Goal: Task Accomplishment & Management: Manage account settings

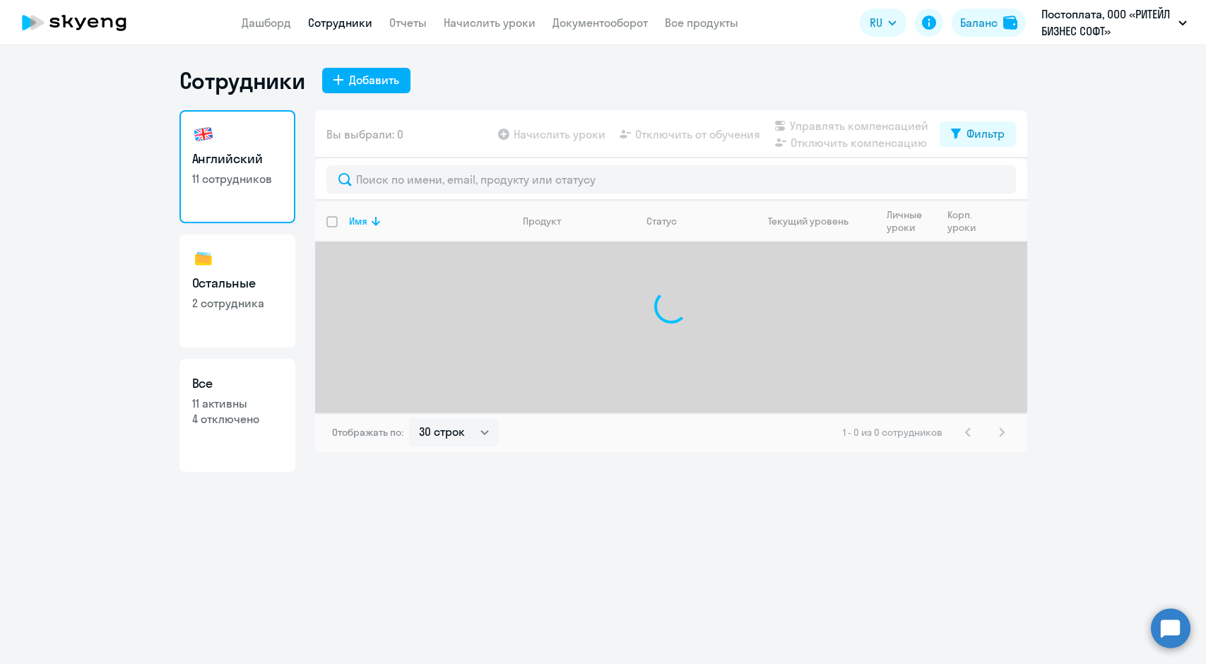
select select "30"
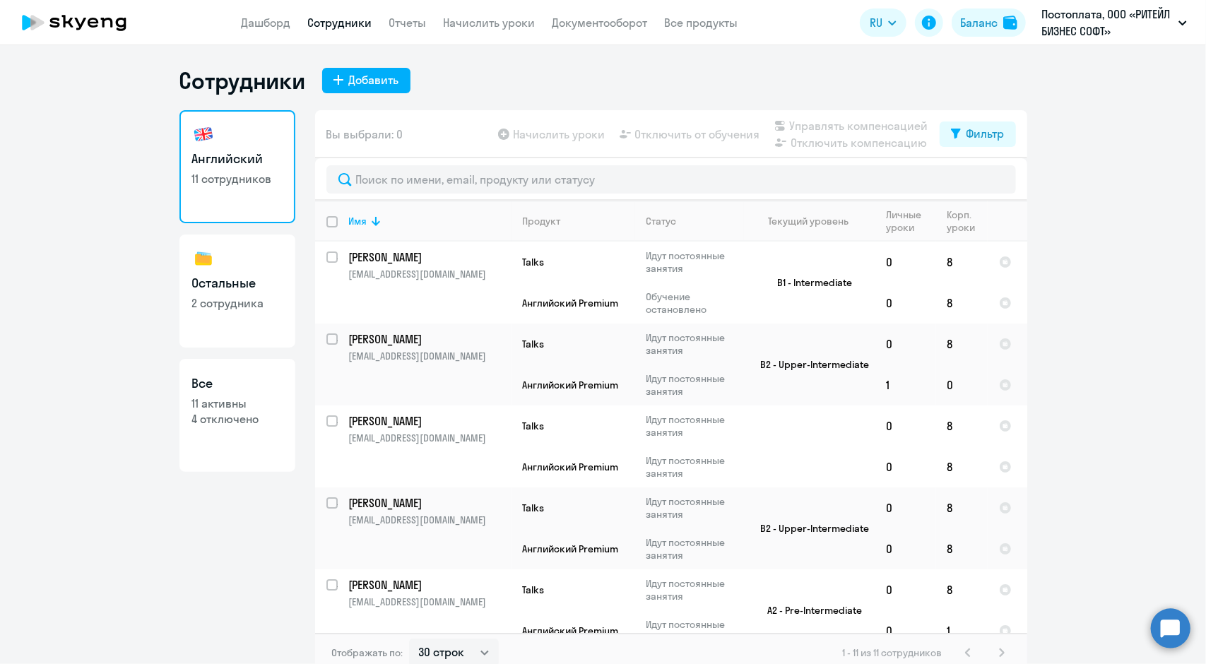
click at [328, 224] on input "deselect all" at bounding box center [340, 230] width 28 height 28
checkbox input "true"
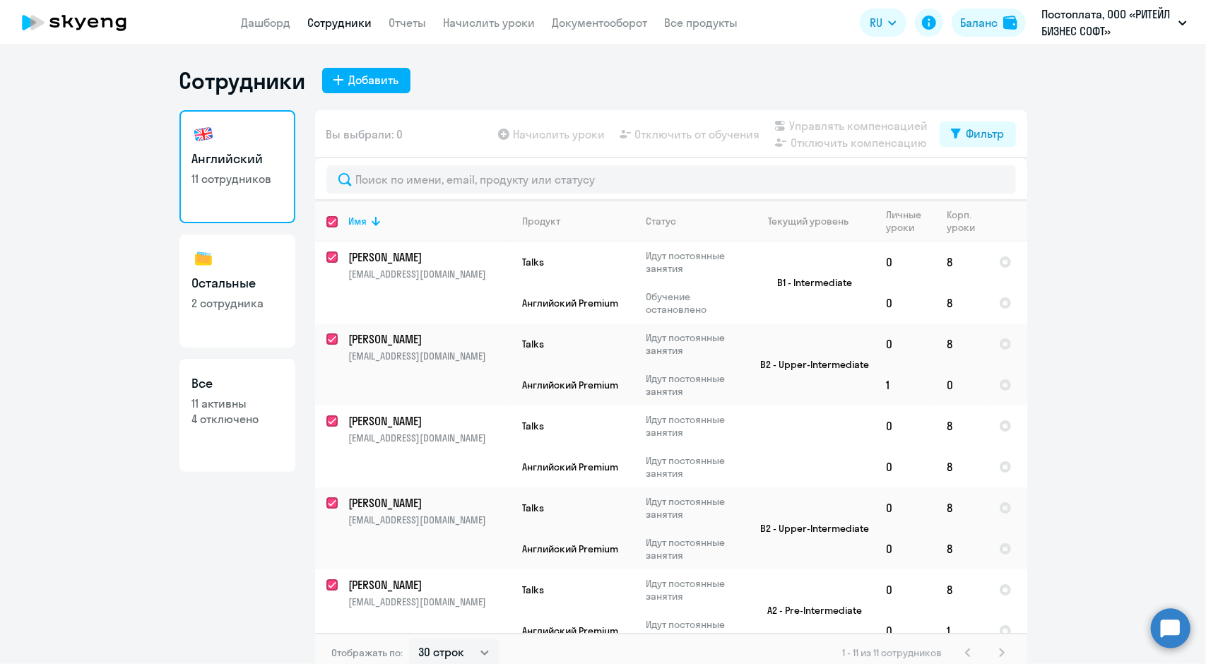
checkbox input "true"
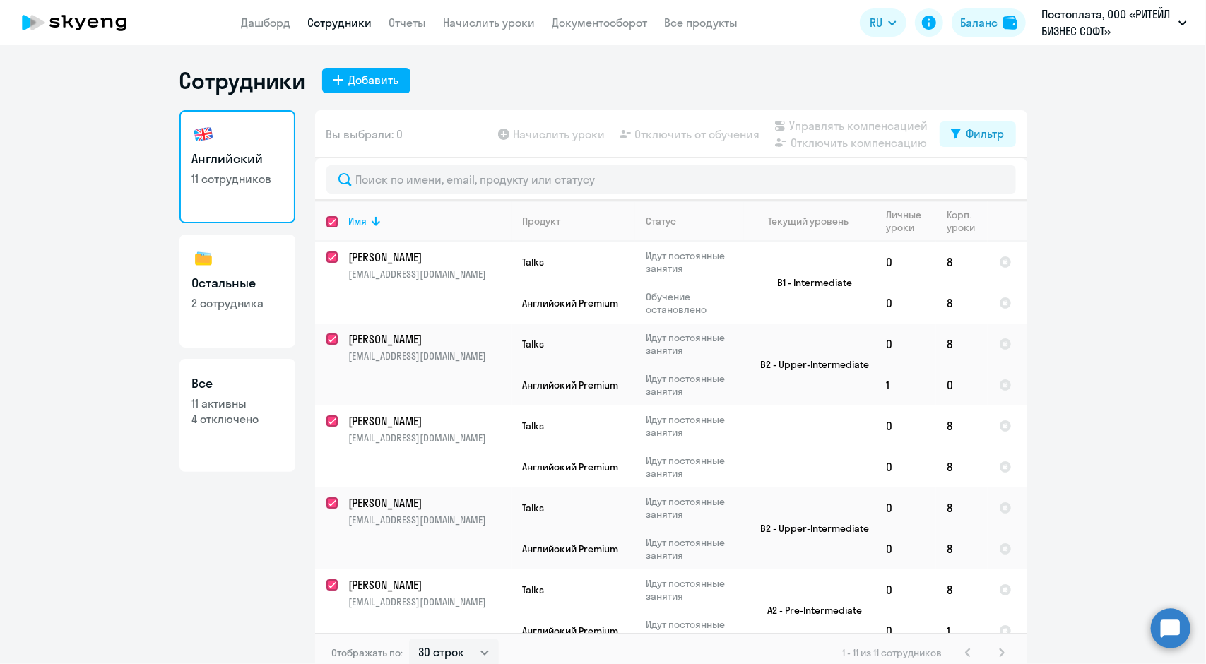
checkbox input "true"
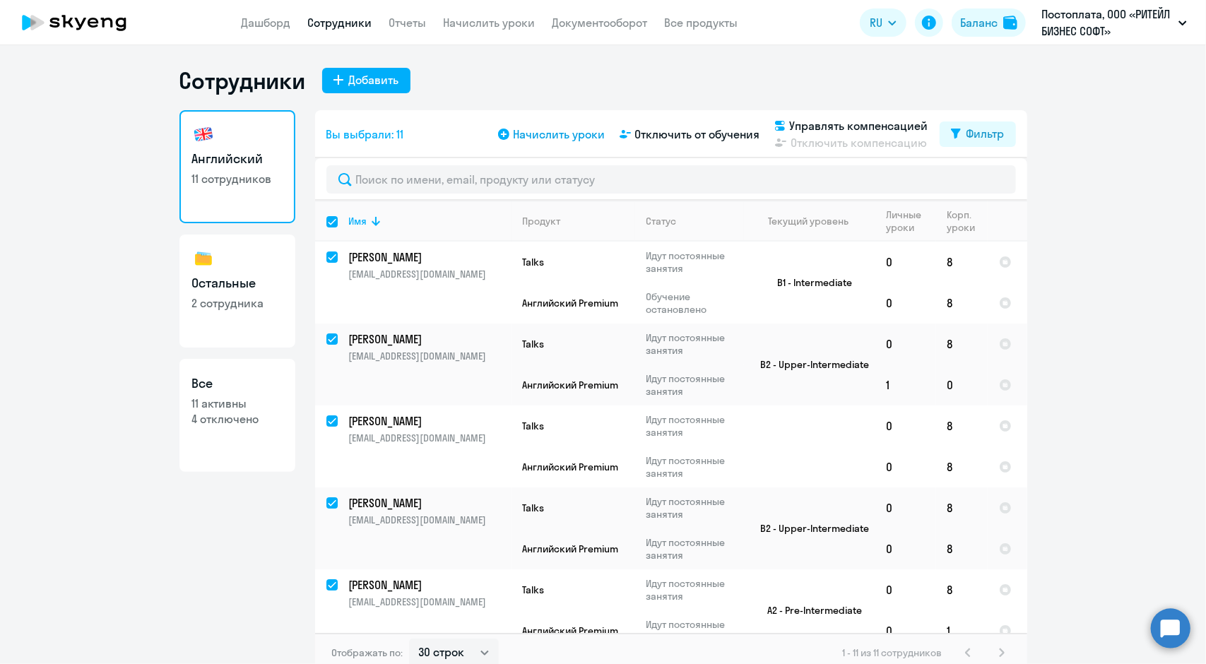
click at [540, 139] on span "Начислить уроки" at bounding box center [559, 134] width 92 height 17
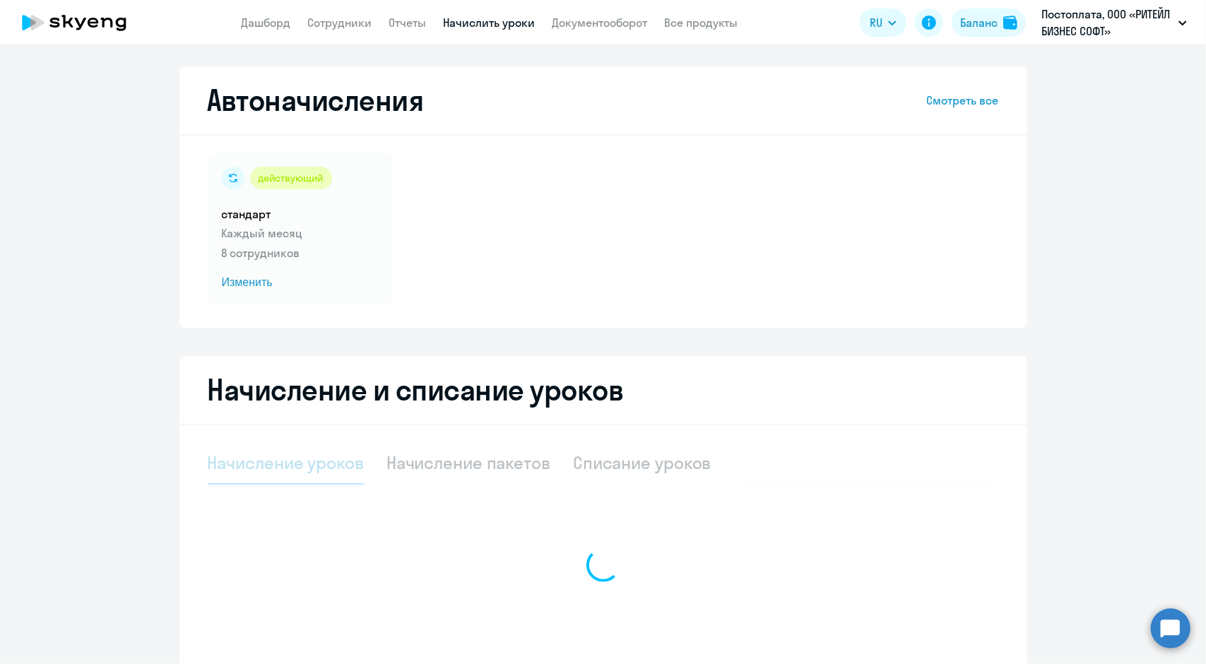
select select "10"
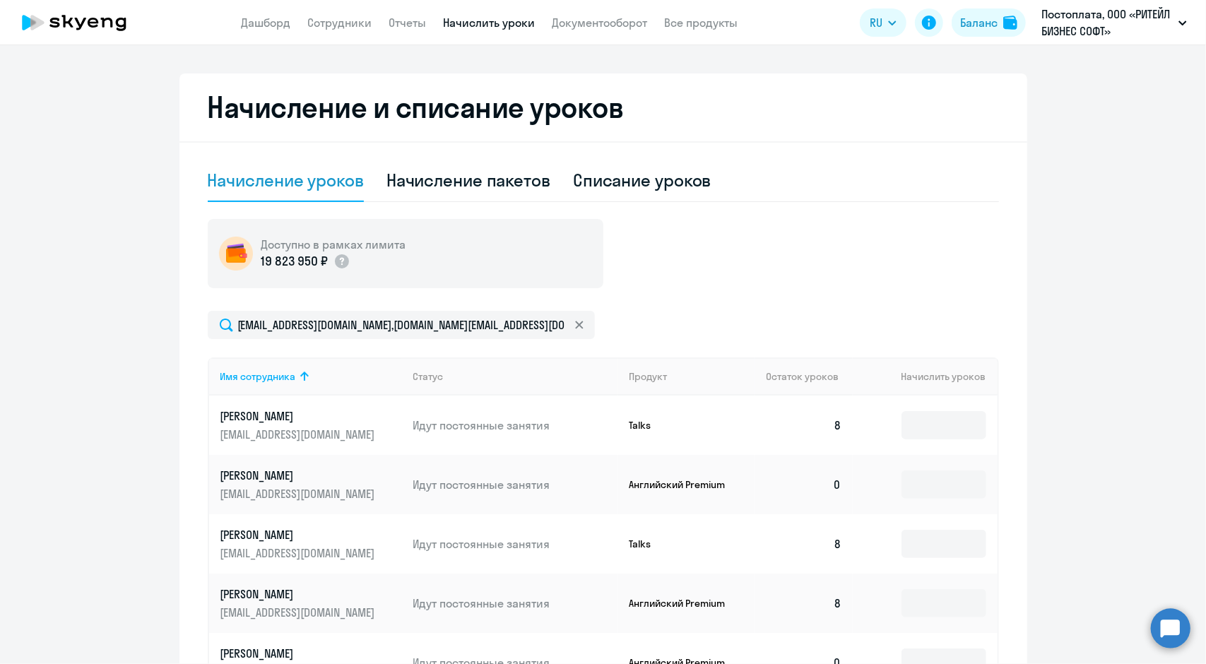
scroll to position [424, 0]
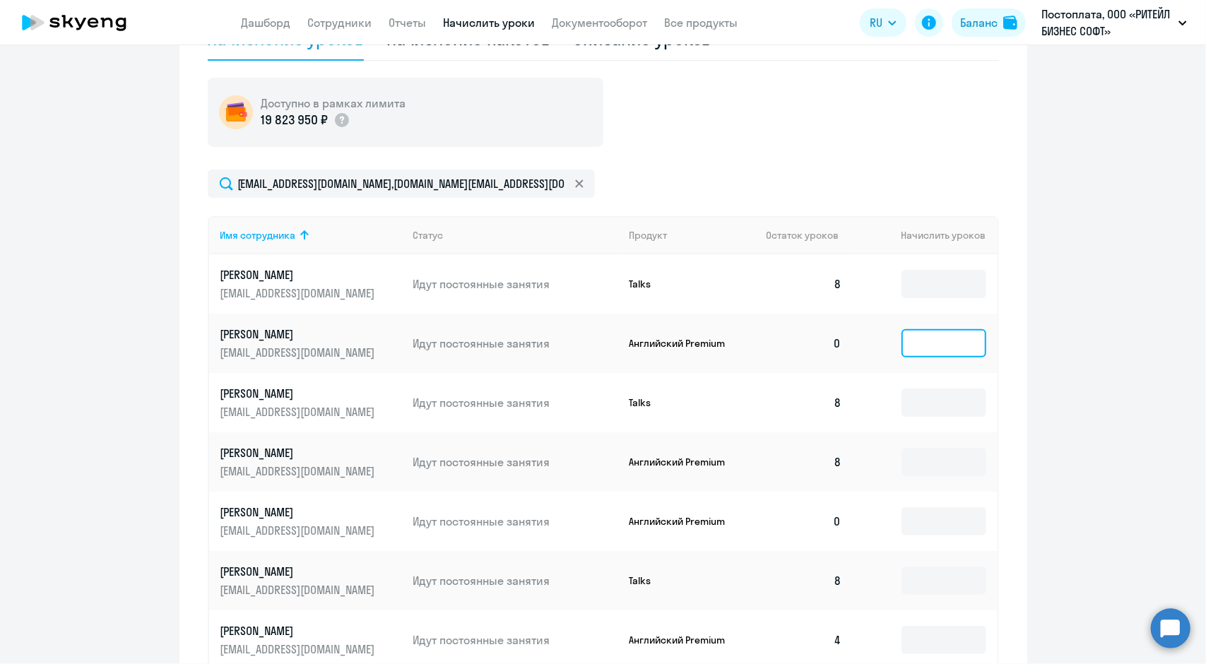
click at [946, 343] on input at bounding box center [943, 343] width 85 height 28
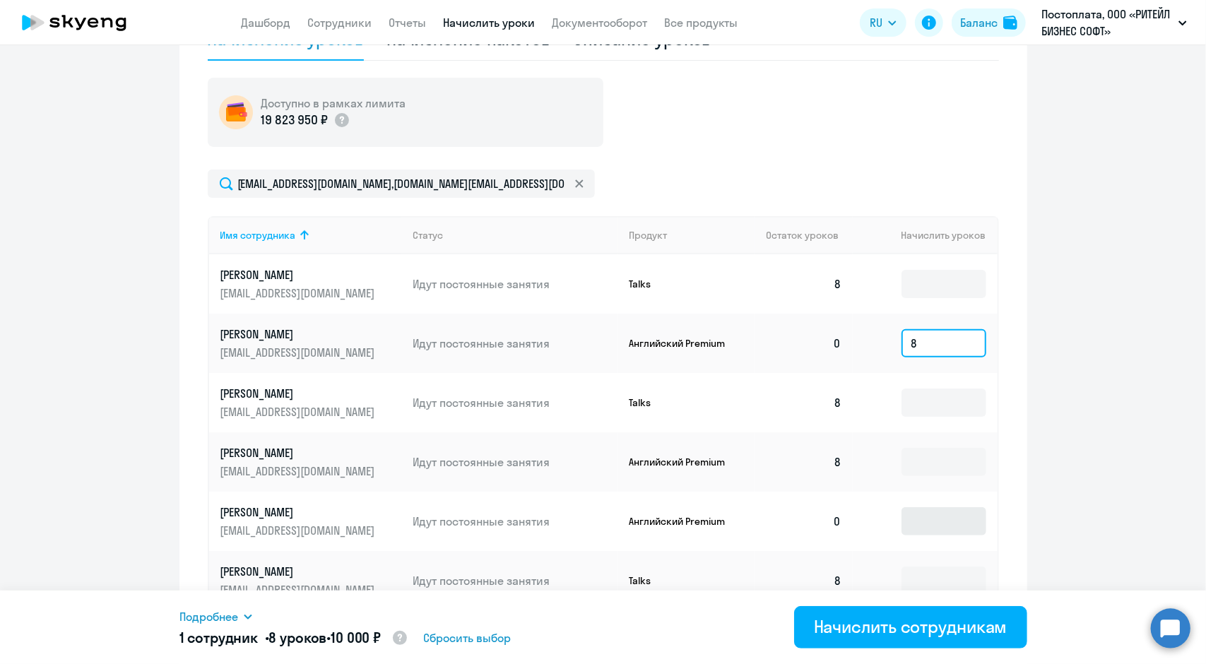
type input "8"
click at [945, 526] on input at bounding box center [943, 521] width 85 height 28
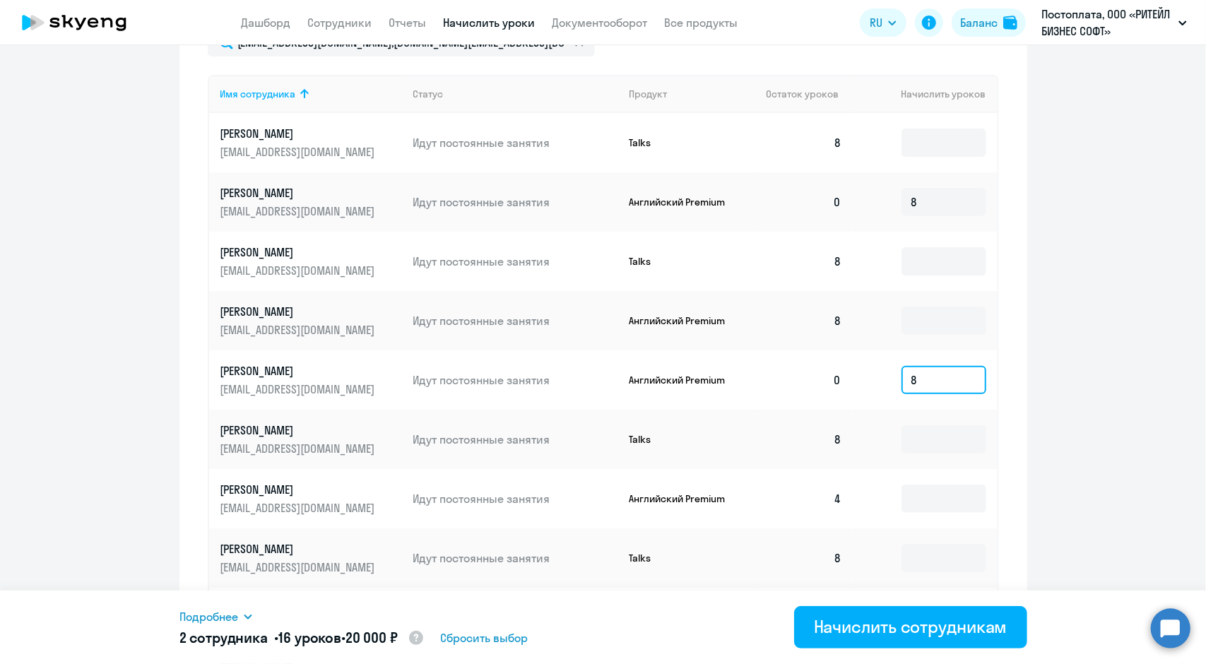
scroll to position [636, 0]
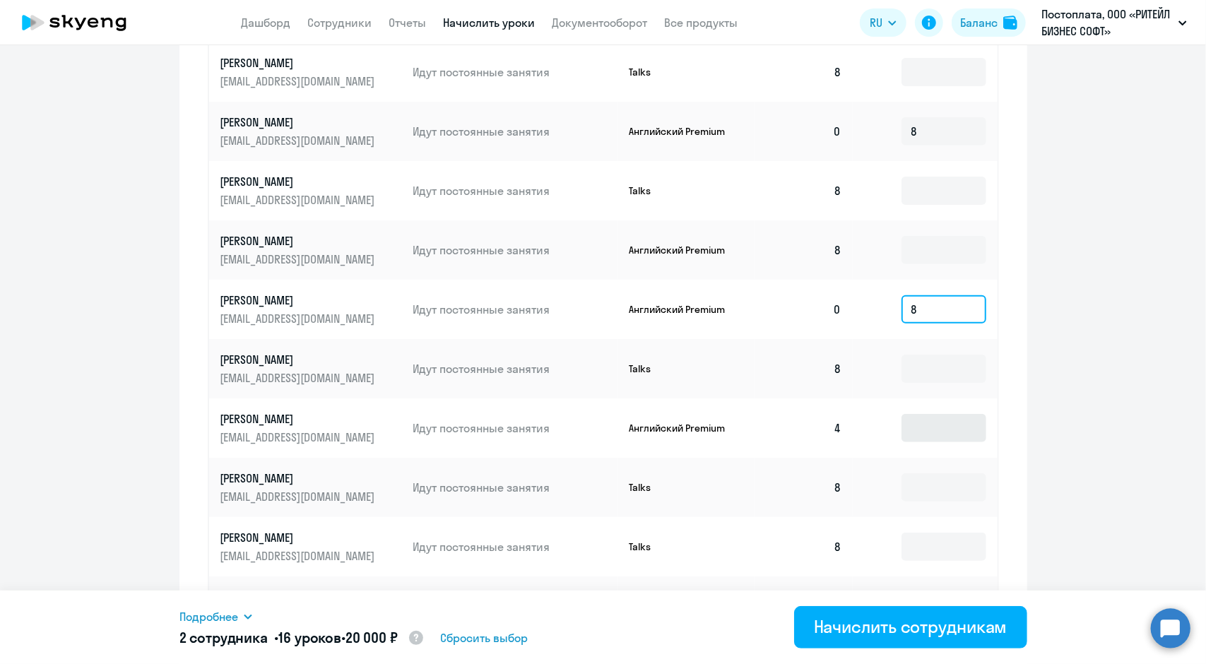
type input "8"
click at [930, 433] on input at bounding box center [943, 428] width 85 height 28
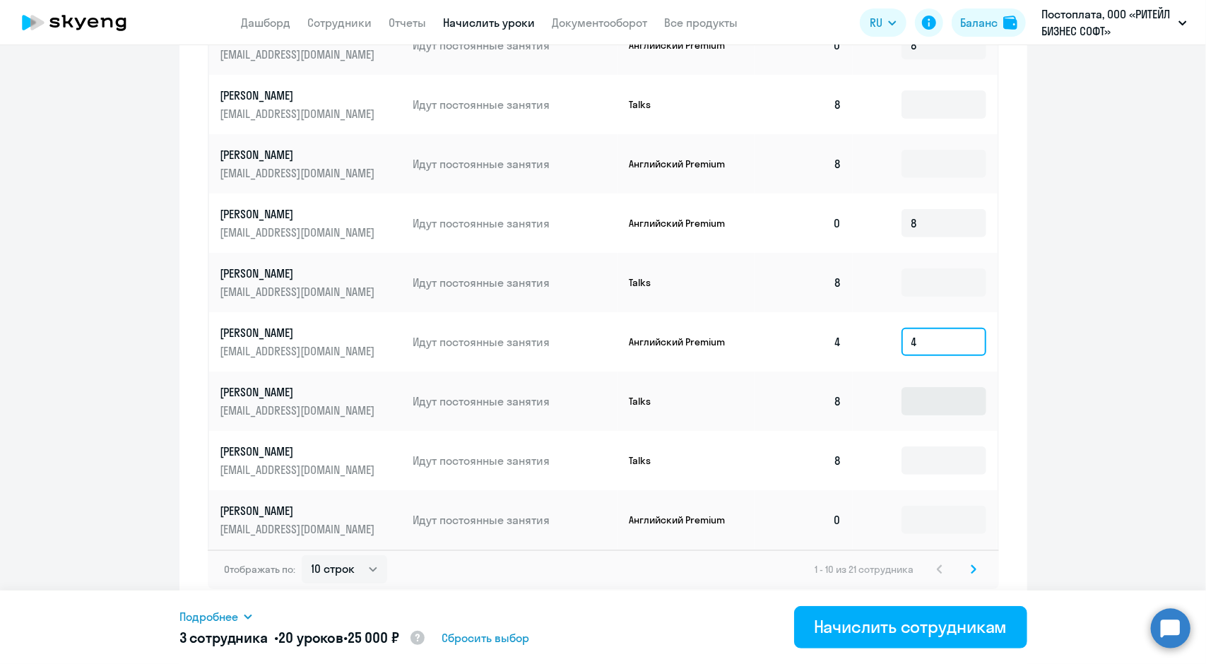
scroll to position [726, 0]
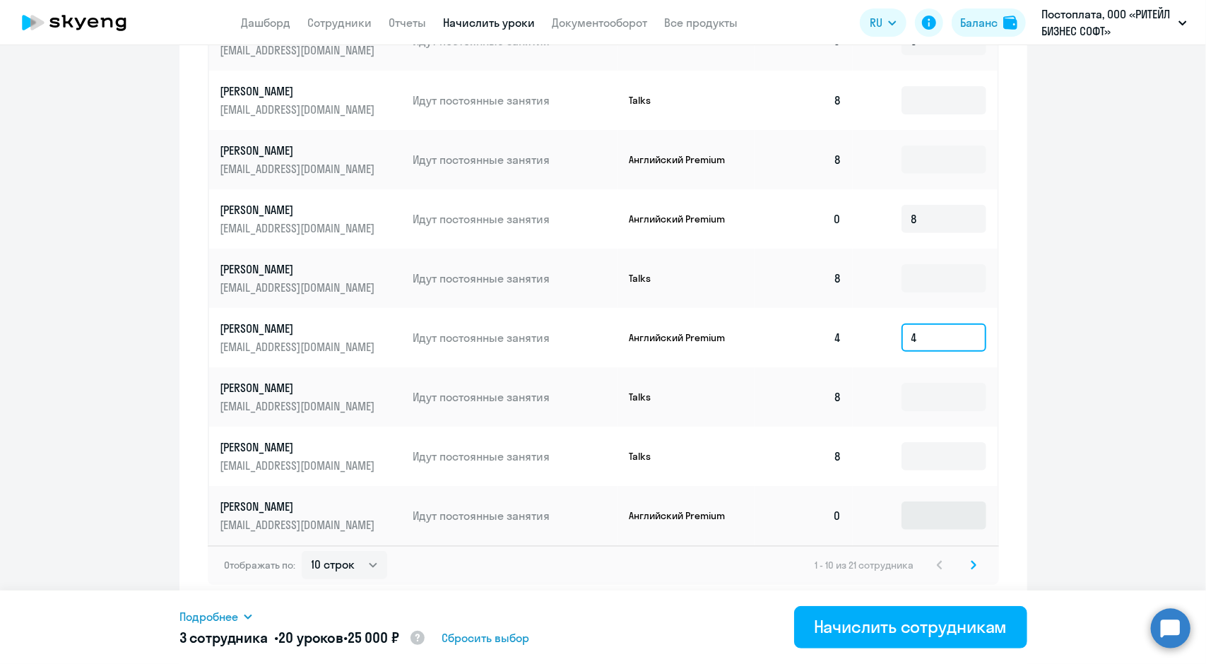
type input "4"
click at [943, 516] on input at bounding box center [943, 515] width 85 height 28
type input "8"
click at [971, 564] on icon at bounding box center [973, 565] width 4 height 8
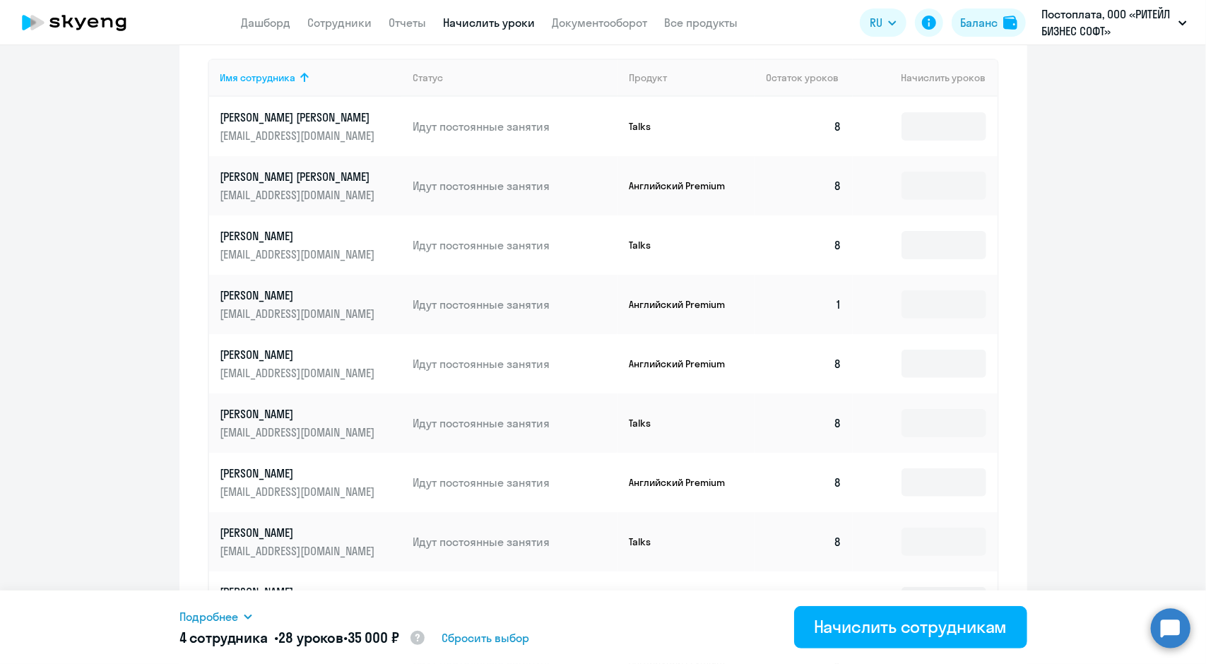
scroll to position [585, 0]
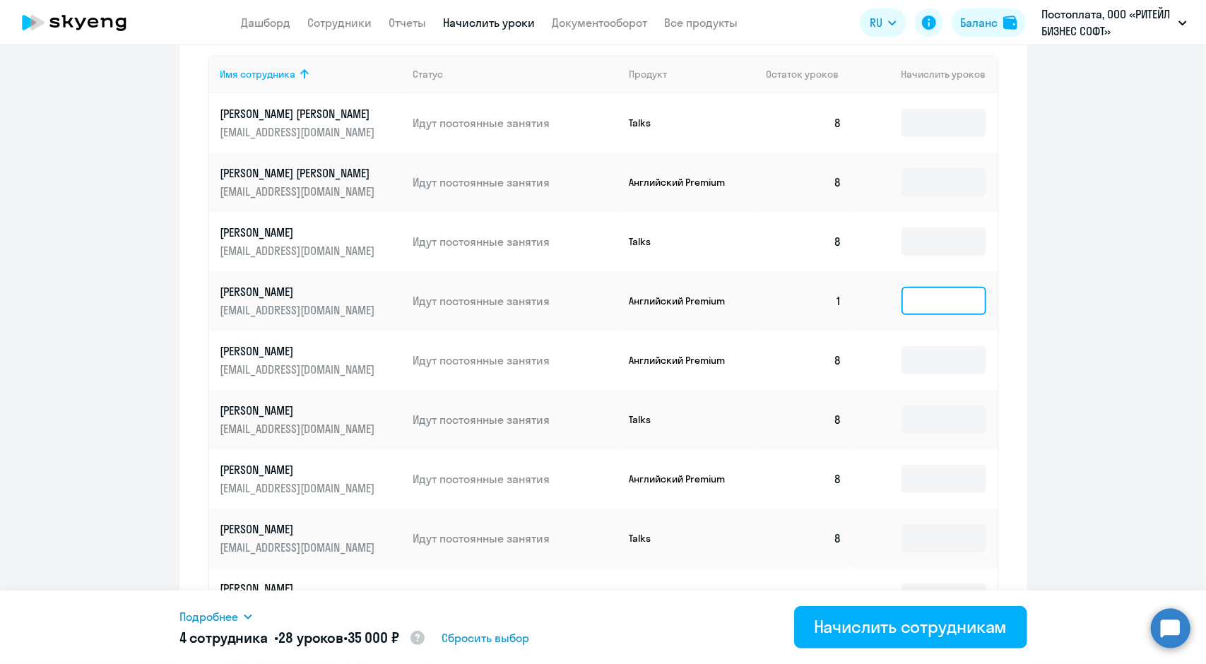
click at [926, 296] on input at bounding box center [943, 301] width 85 height 28
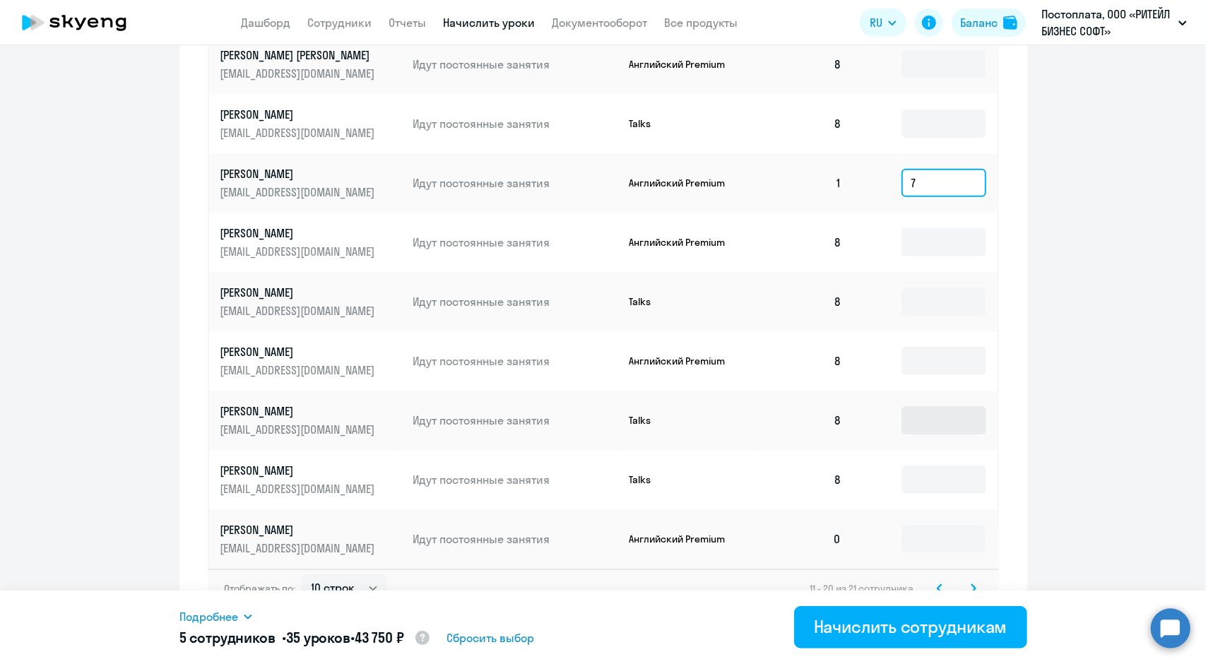
scroll to position [726, 0]
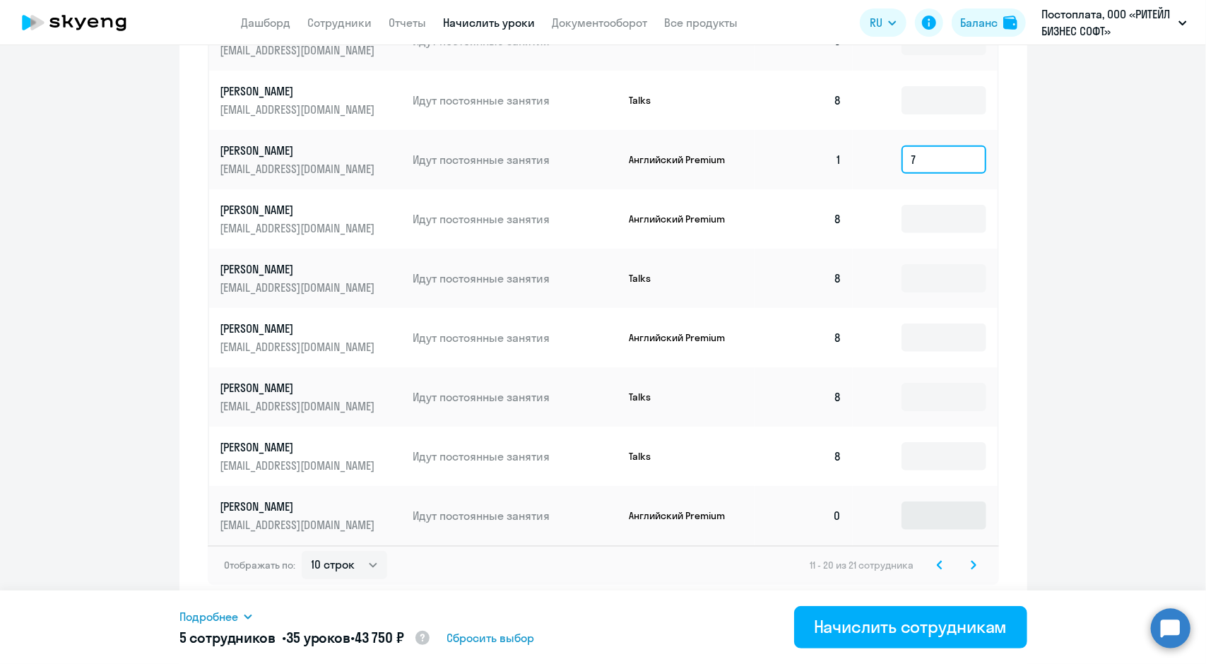
type input "7"
click at [927, 518] on input at bounding box center [943, 515] width 85 height 28
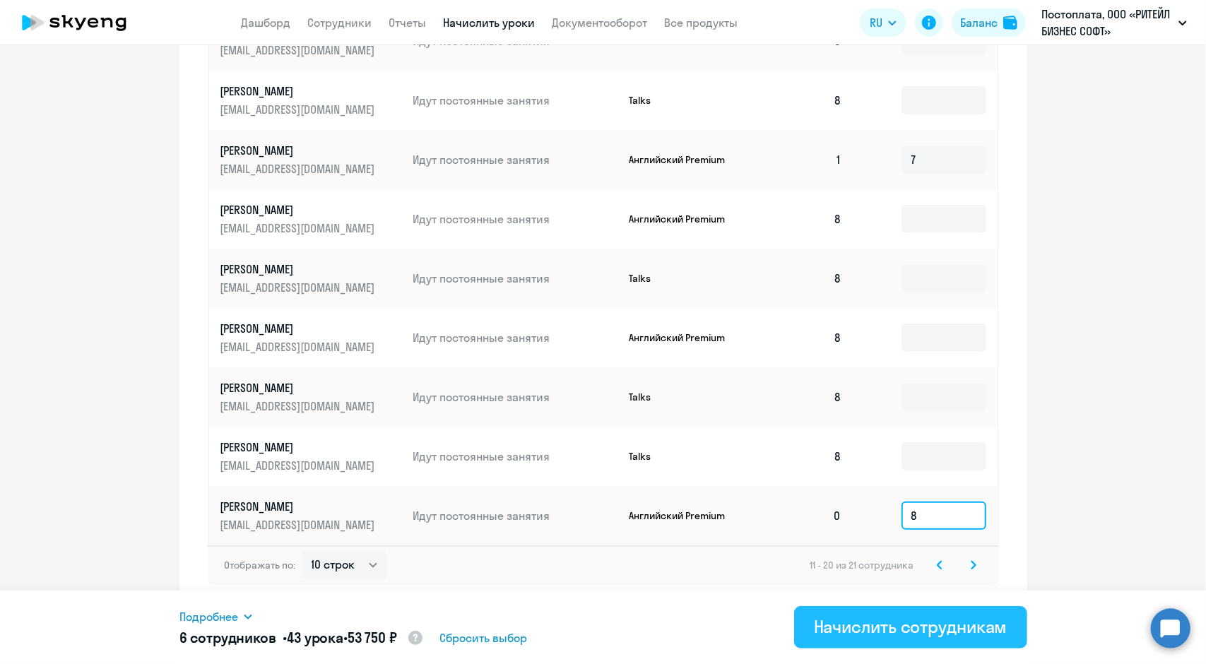
type input "8"
click at [893, 629] on div "Начислить сотрудникам" at bounding box center [911, 626] width 194 height 23
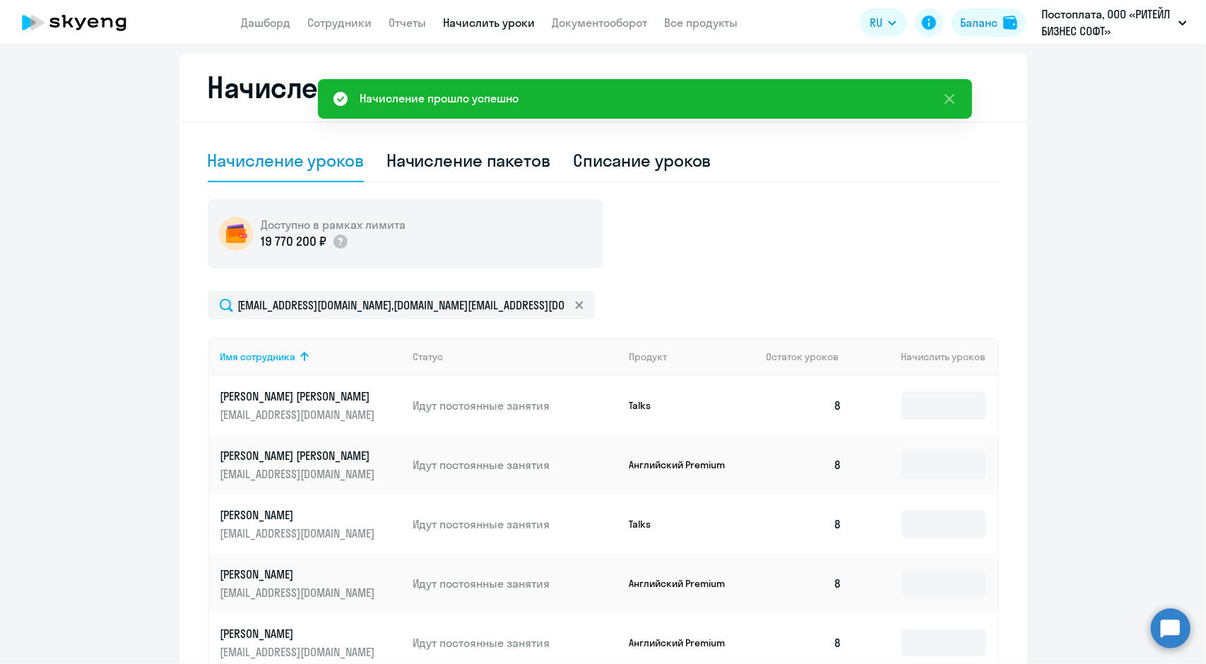
scroll to position [0, 0]
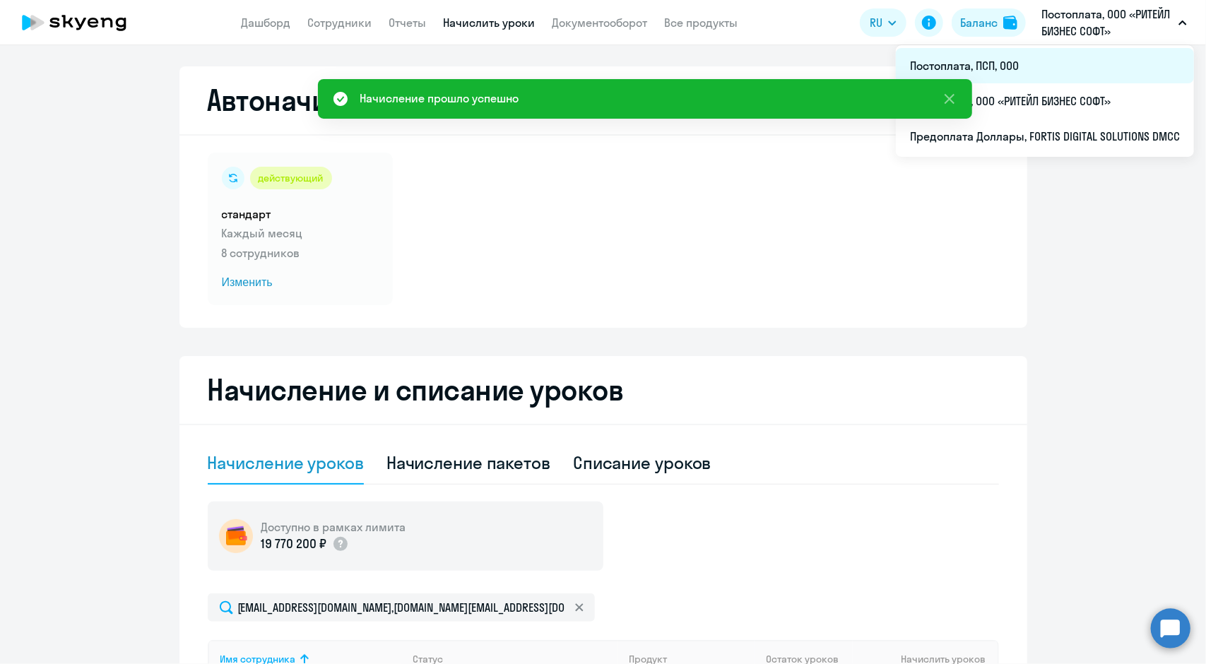
click at [1031, 64] on li "Постоплата, ПСП, ООО" at bounding box center [1045, 65] width 298 height 35
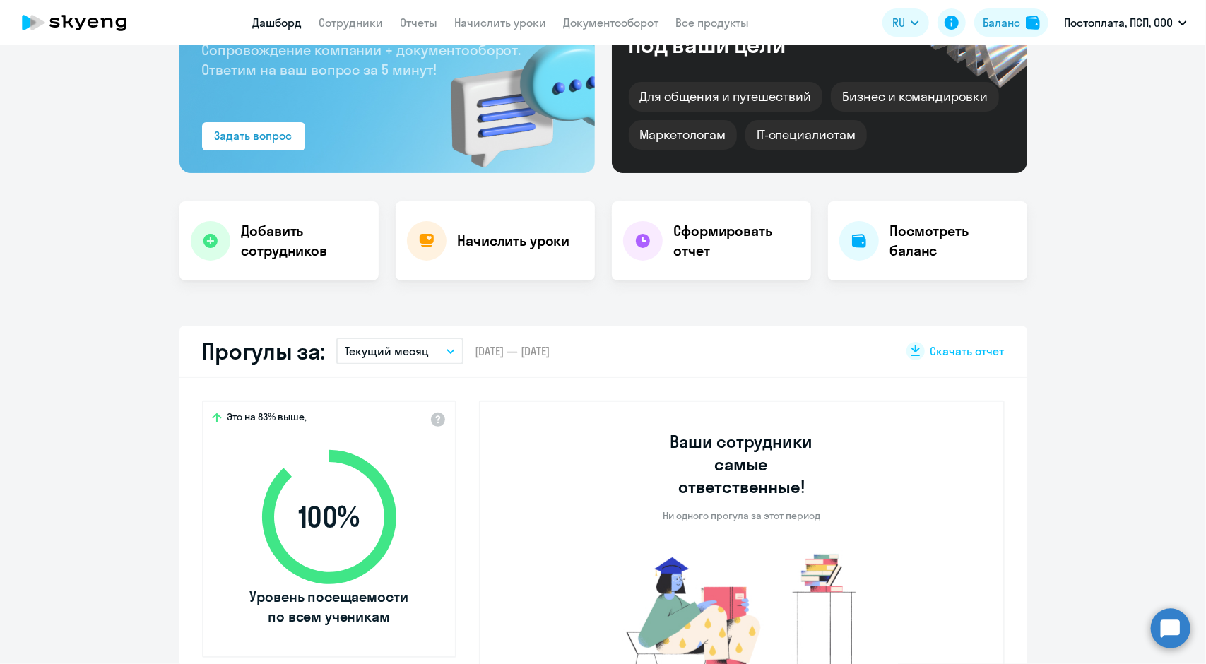
scroll to position [71, 0]
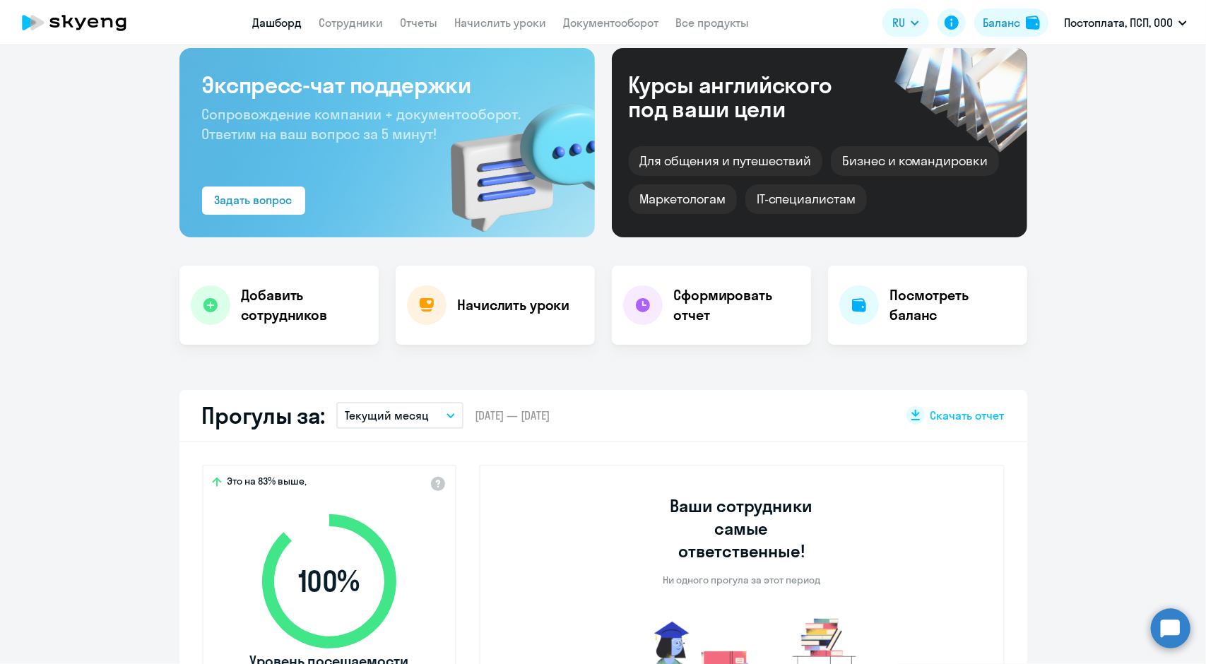
select select "30"
click at [346, 25] on link "Сотрудники" at bounding box center [351, 23] width 64 height 14
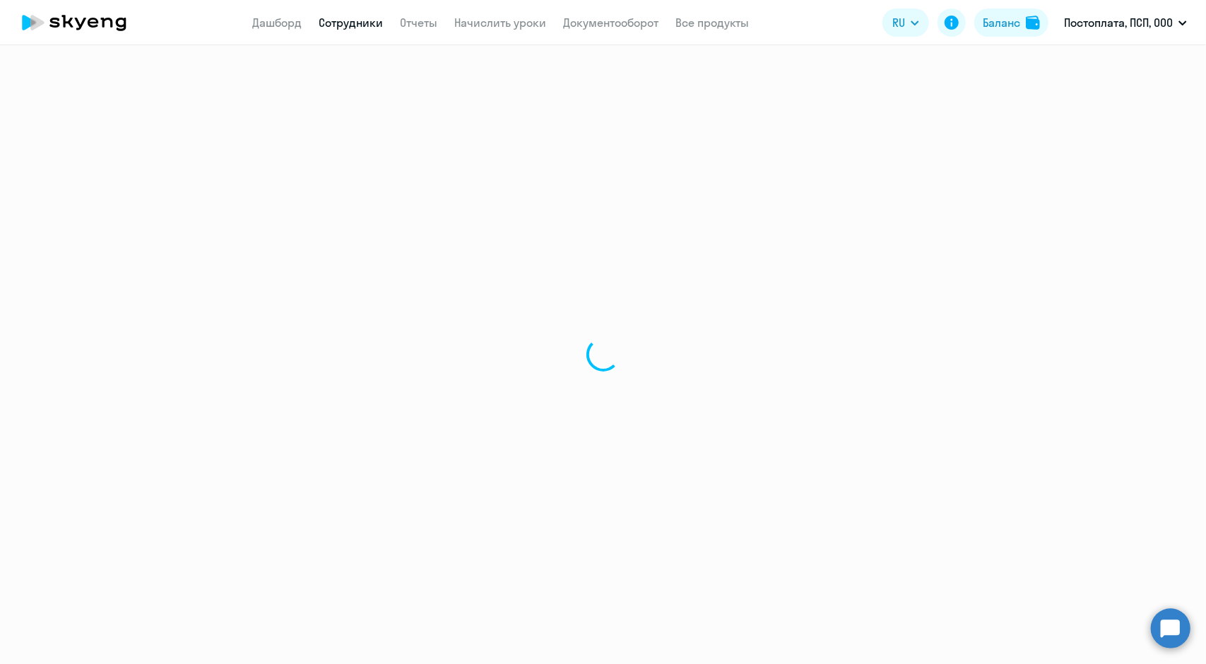
select select "30"
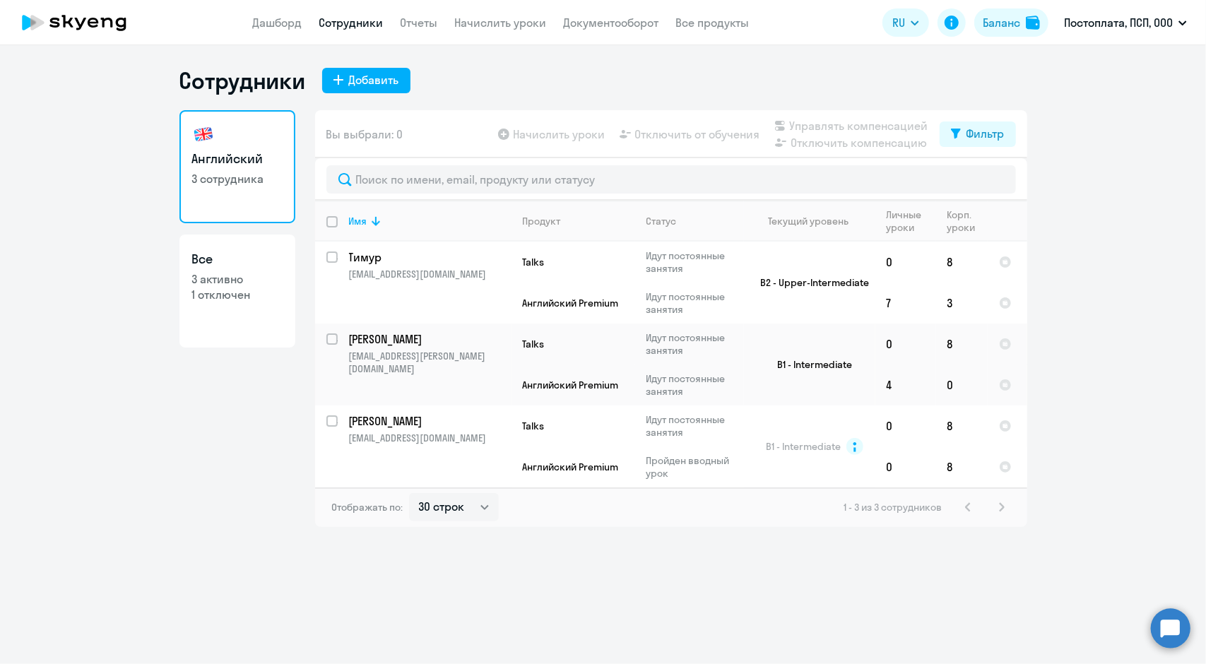
click at [332, 223] on input "deselect all" at bounding box center [340, 230] width 28 height 28
checkbox input "true"
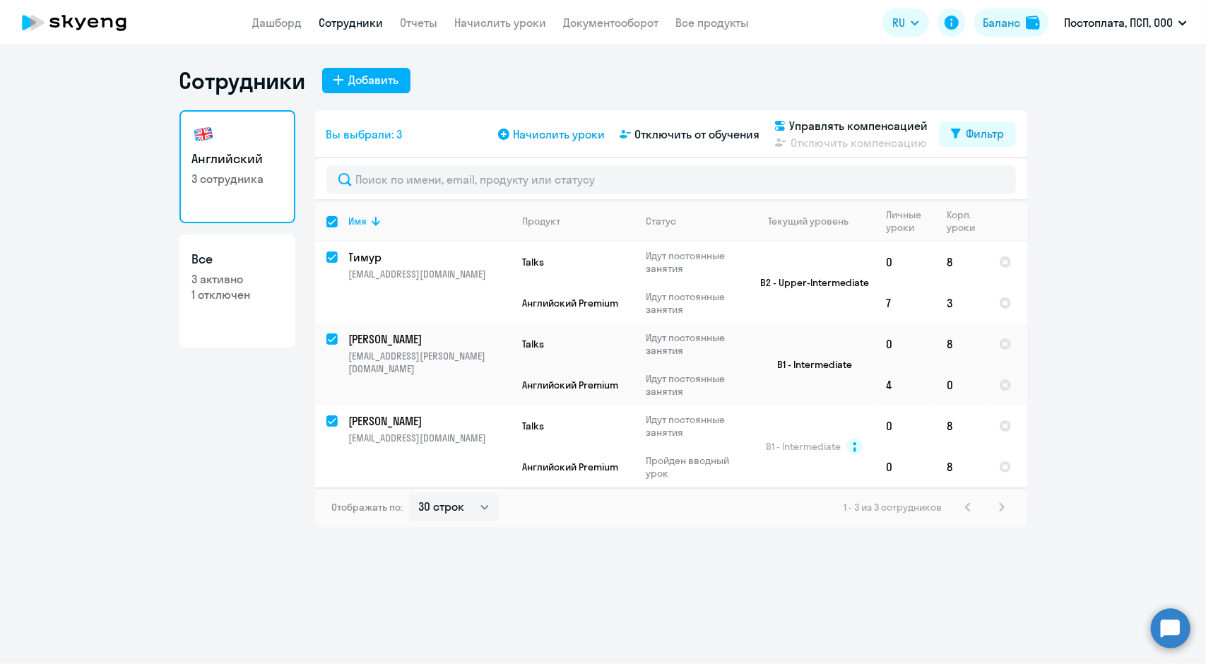
click at [538, 137] on span "Начислить уроки" at bounding box center [559, 134] width 92 height 17
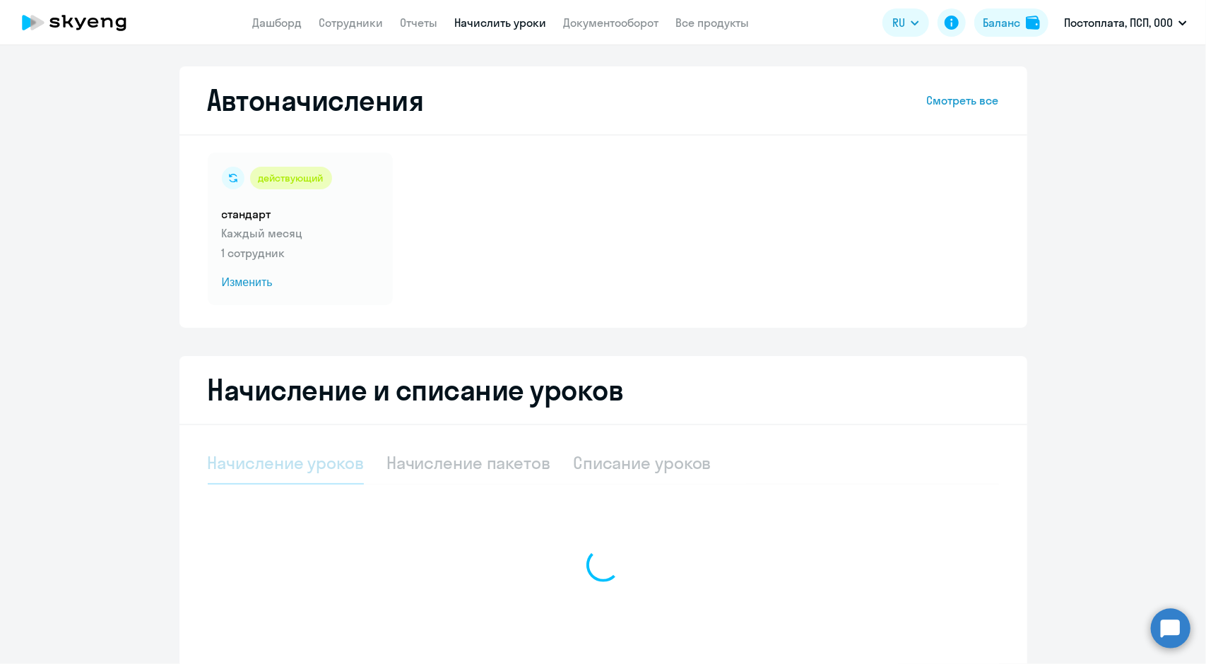
select select "10"
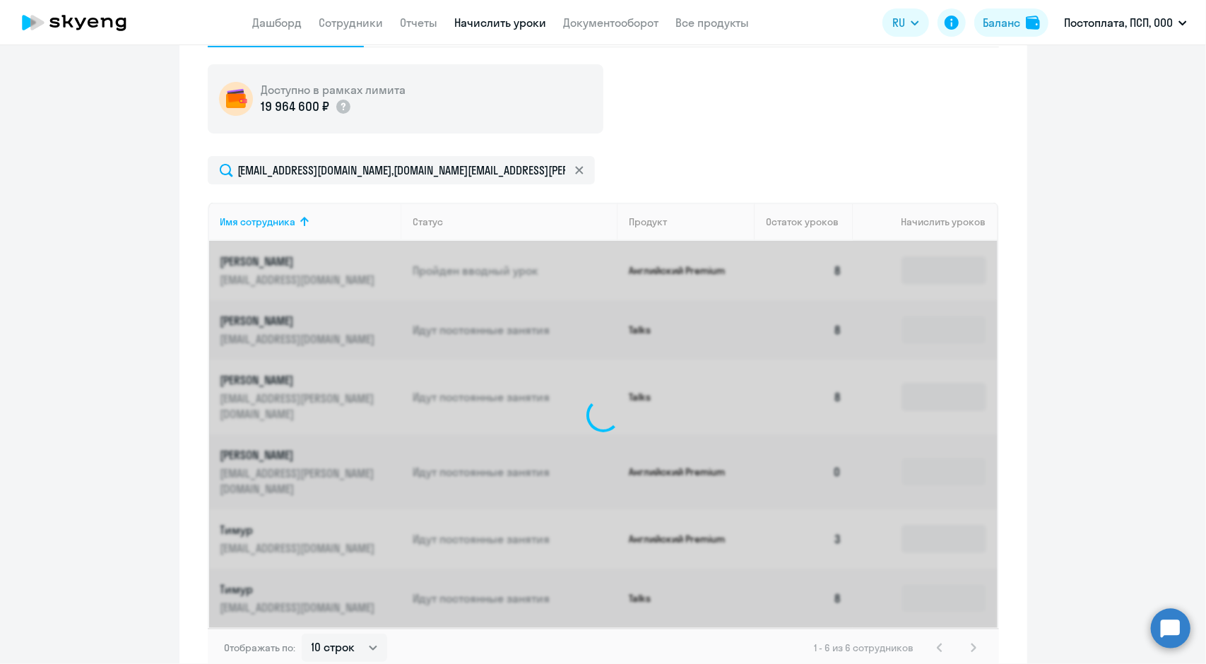
scroll to position [489, 0]
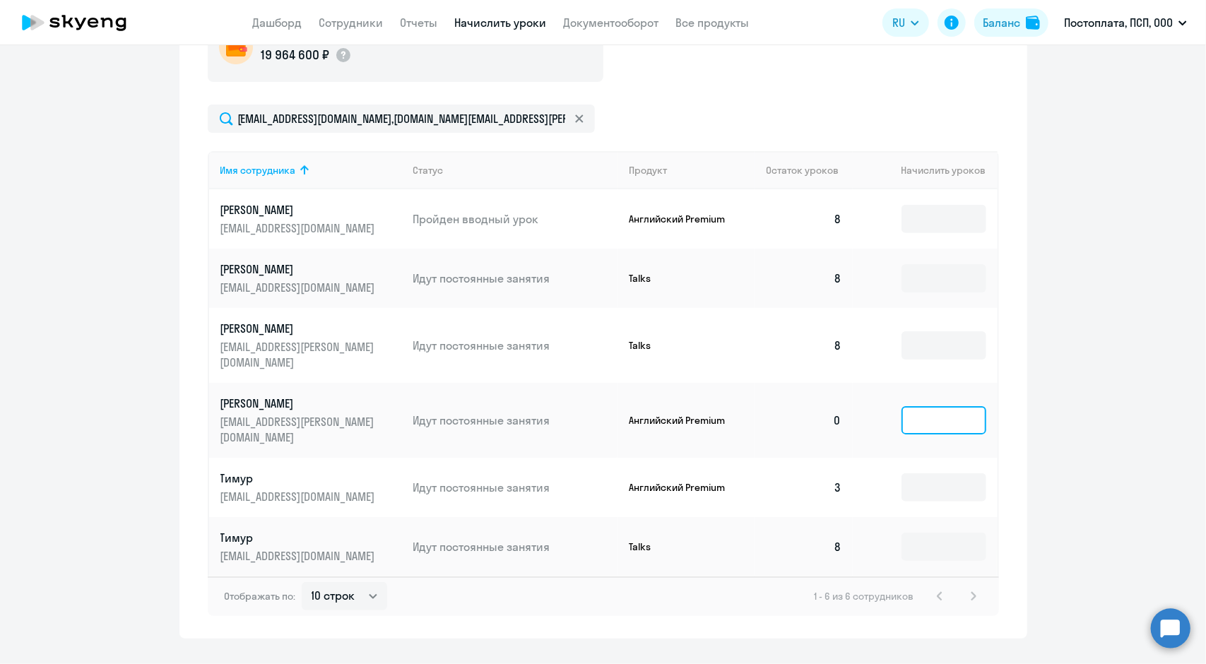
click at [939, 406] on input at bounding box center [943, 420] width 85 height 28
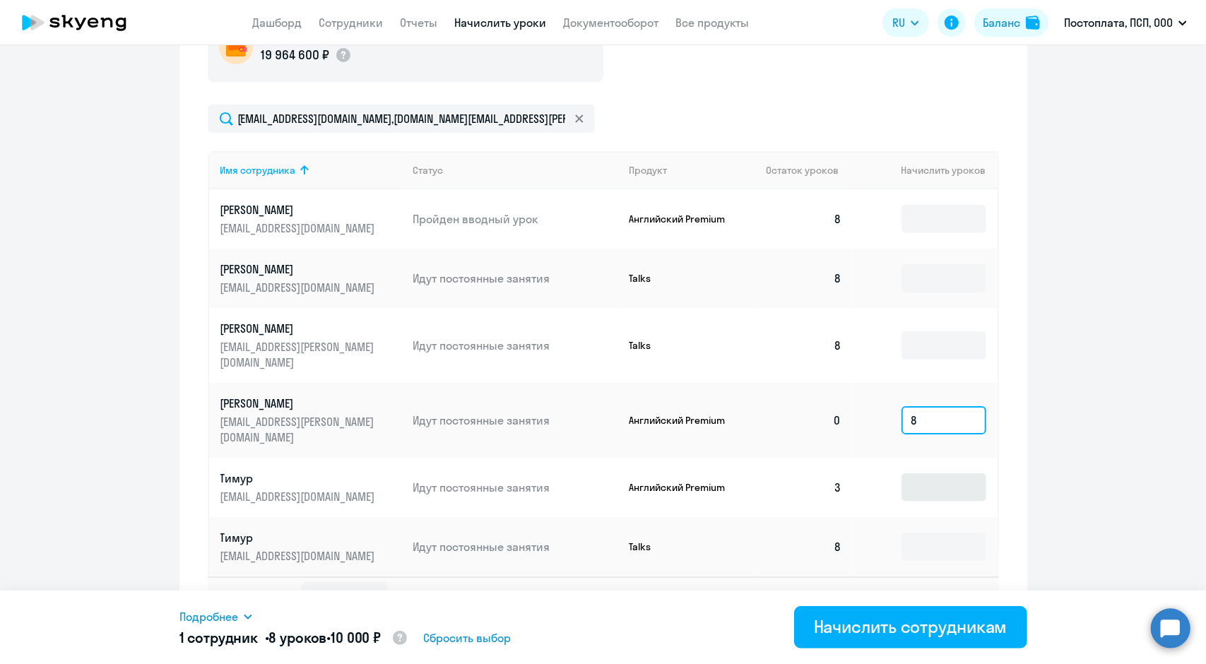
type input "8"
click at [935, 473] on input at bounding box center [943, 487] width 85 height 28
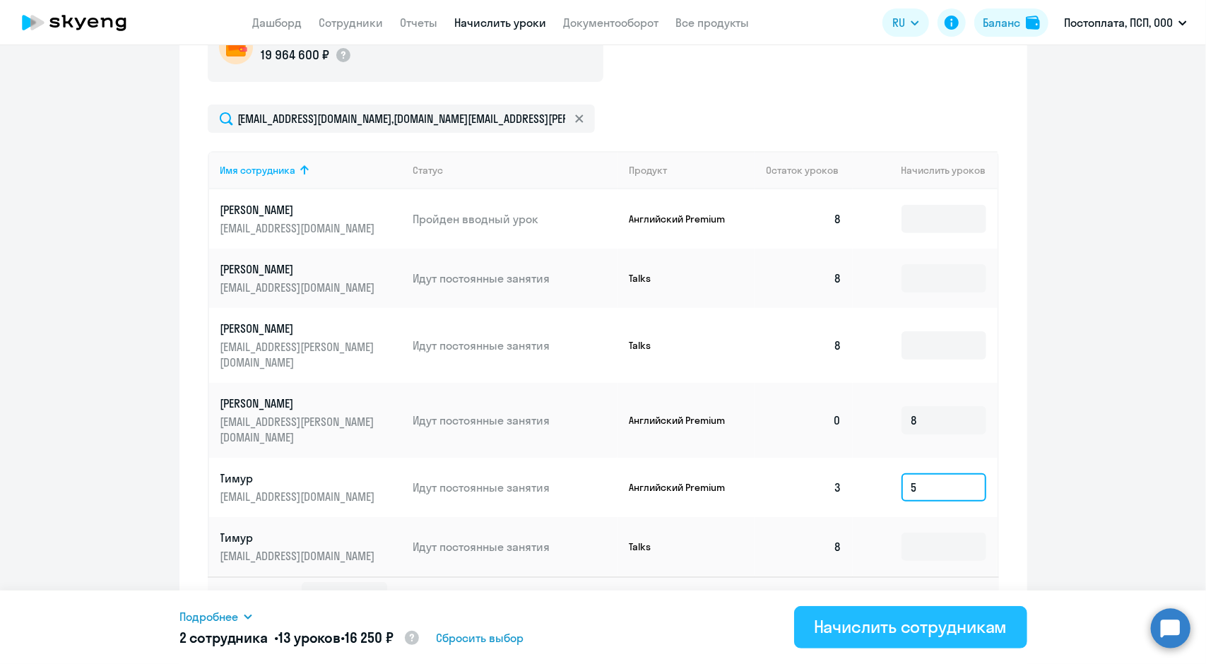
type input "5"
click at [907, 637] on div "Начислить сотрудникам" at bounding box center [911, 626] width 194 height 23
